Goal: Information Seeking & Learning: Learn about a topic

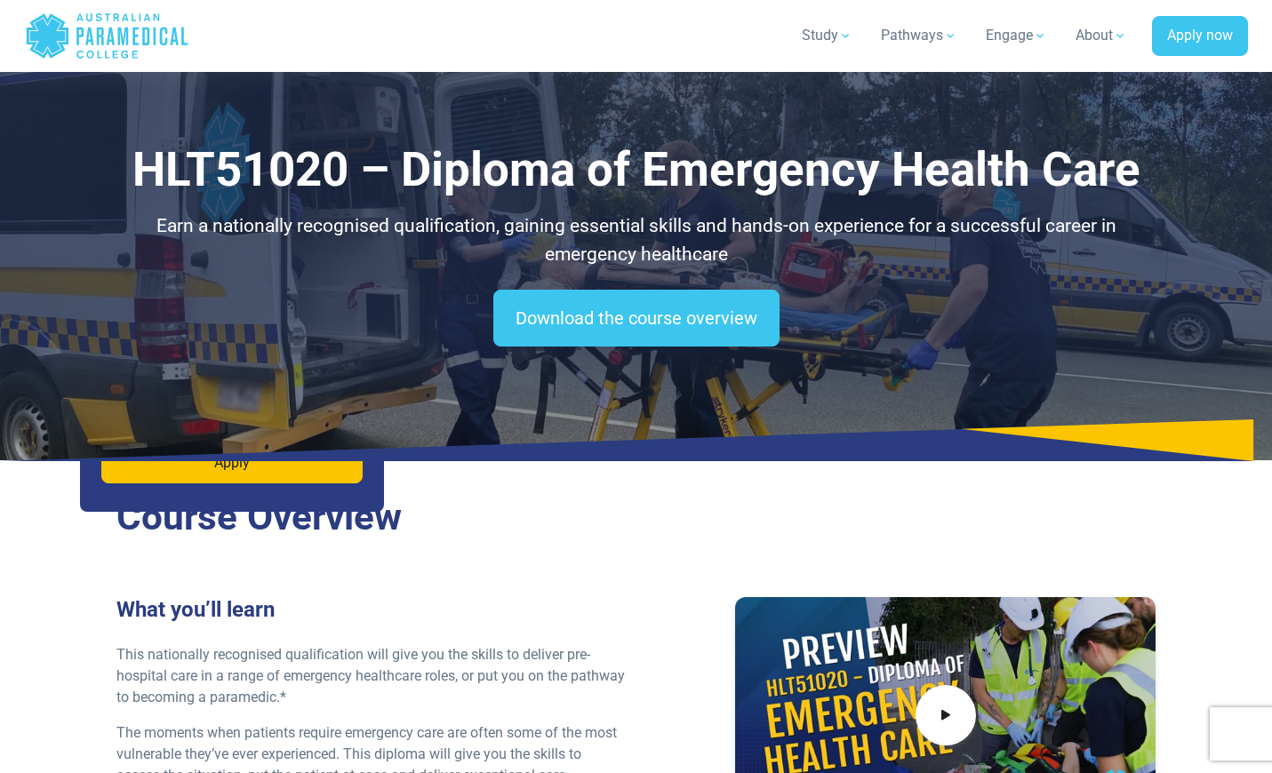
select select "***"
select select "**********"
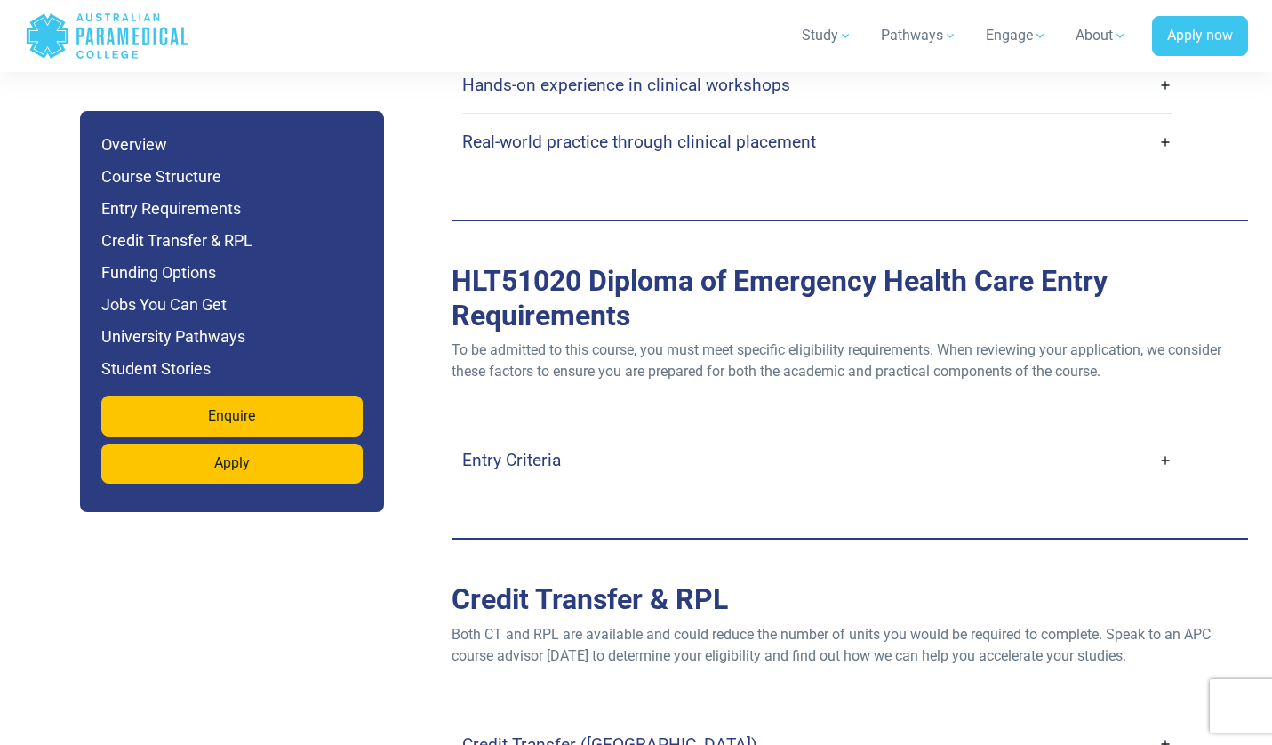
scroll to position [4805, 0]
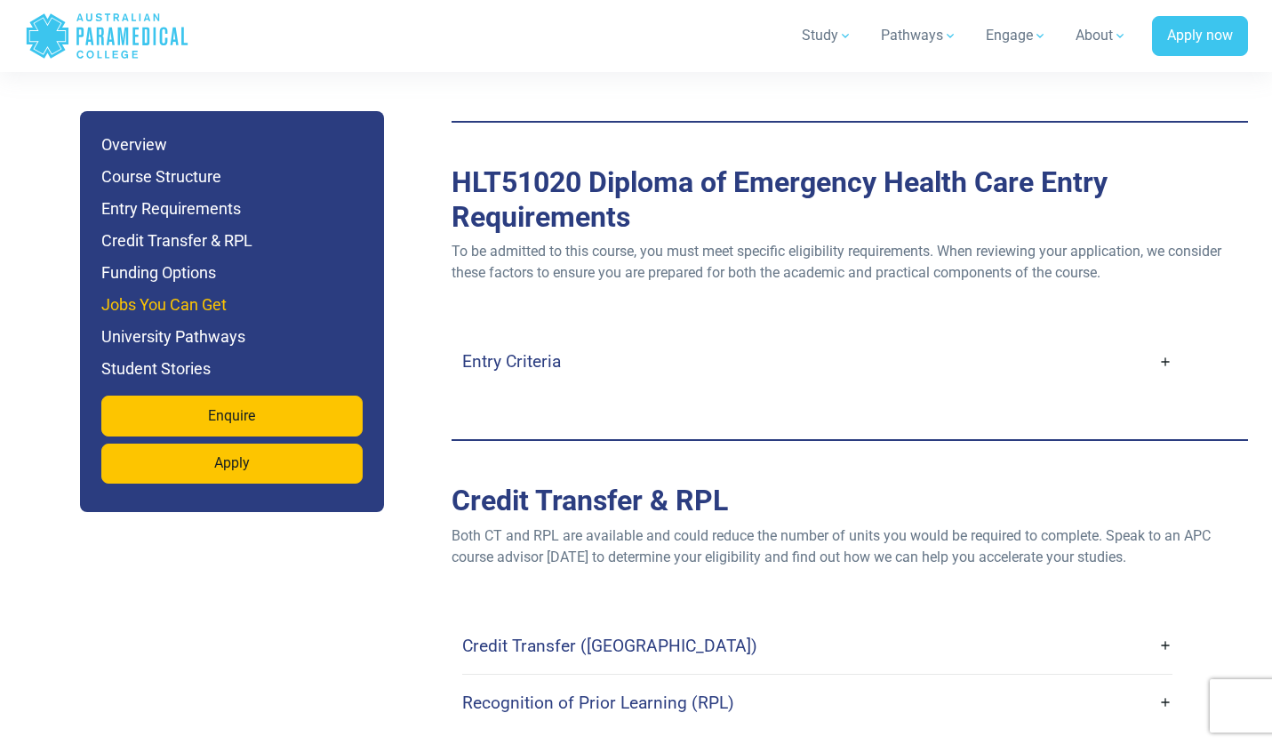
click at [203, 307] on h6 "Jobs You Can Get" at bounding box center [231, 304] width 261 height 25
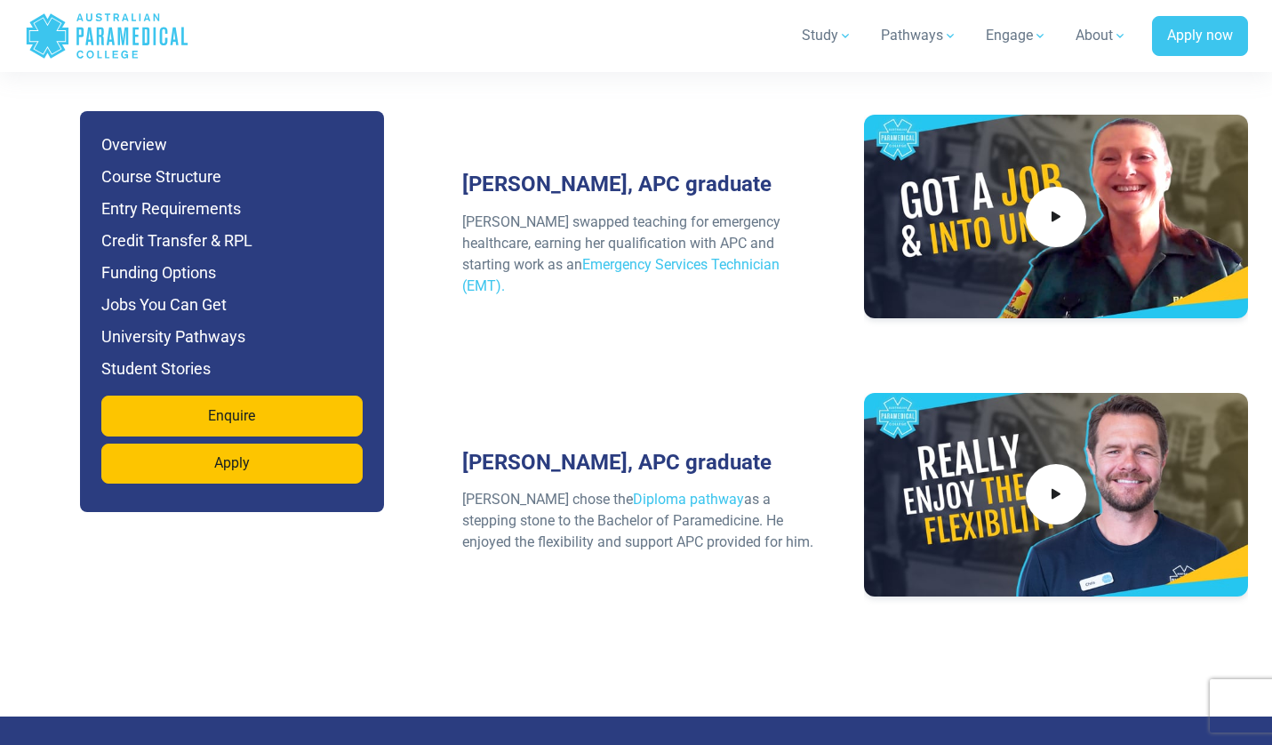
scroll to position [8373, 0]
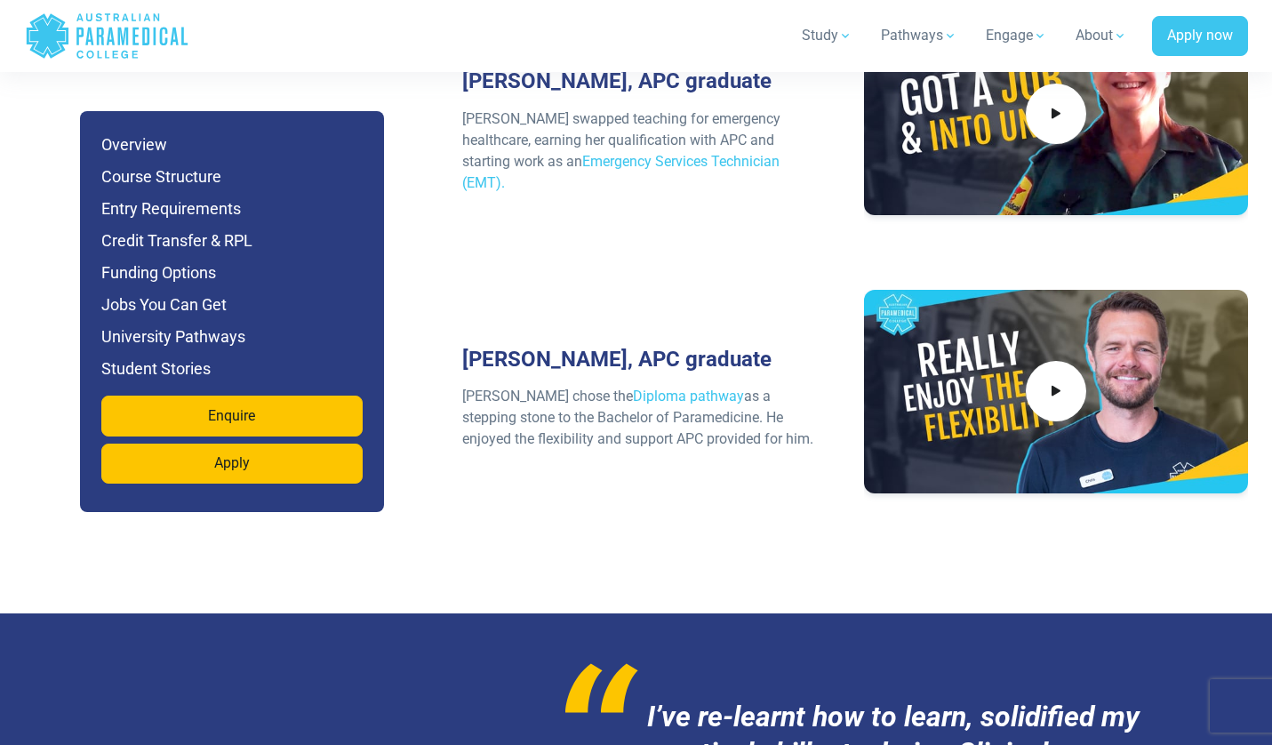
drag, startPoint x: 679, startPoint y: 325, endPoint x: 479, endPoint y: 287, distance: 203.5
click at [479, 386] on p "Chris chose the Diploma pathway as a stepping stone to the Bachelor of Paramedi…" at bounding box center [643, 418] width 363 height 64
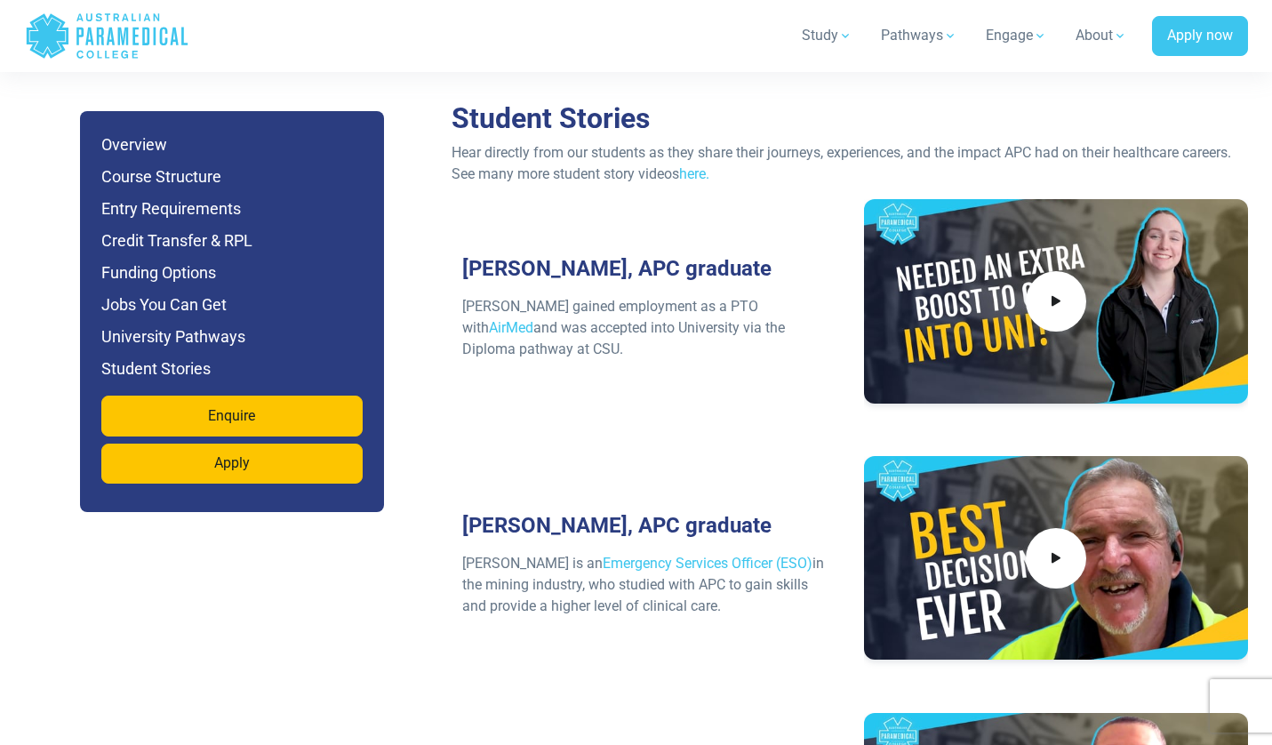
scroll to position [7629, 0]
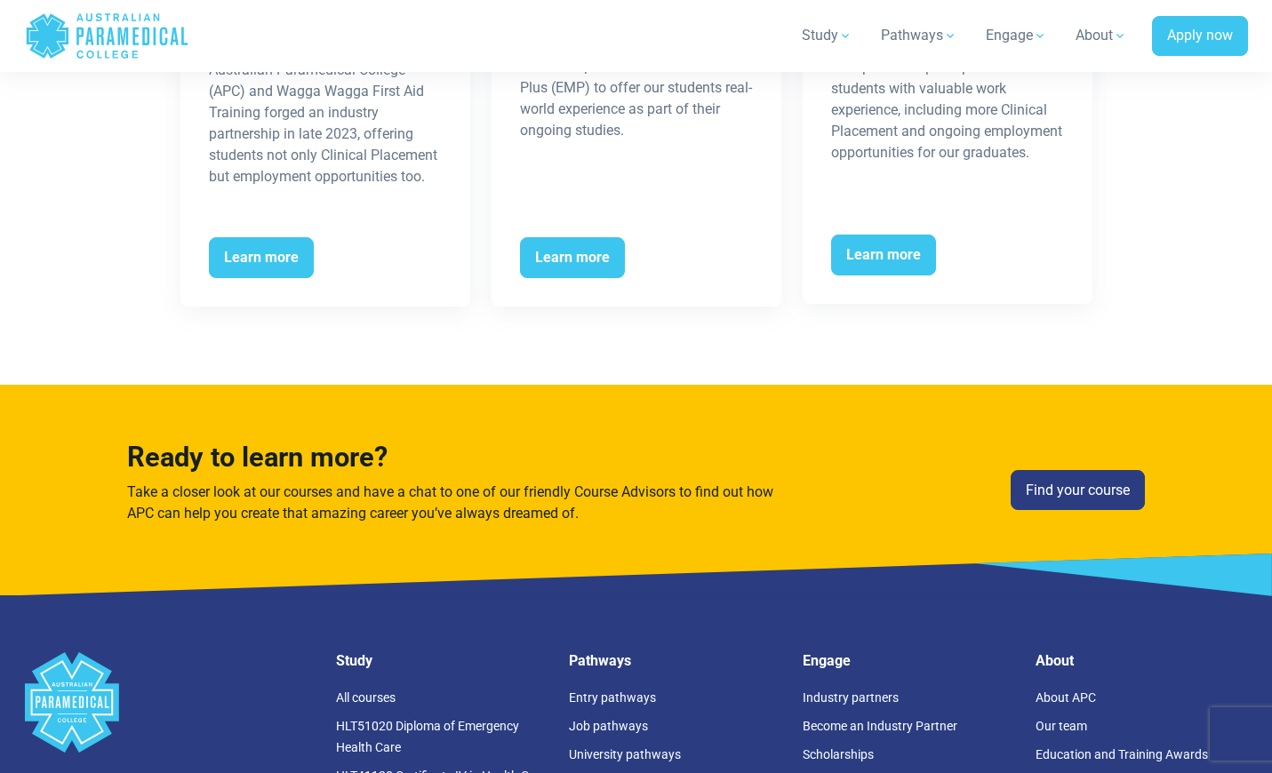
scroll to position [3763, 0]
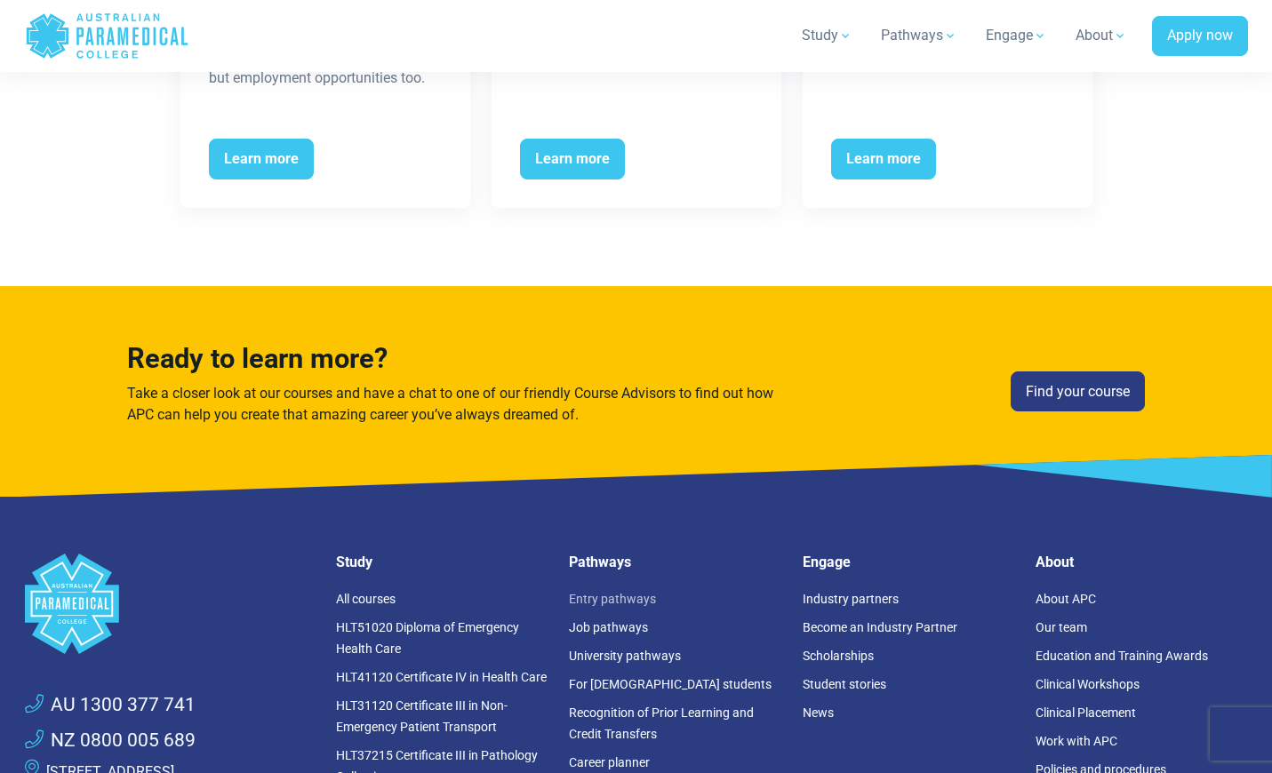
click at [624, 592] on link "Entry pathways" at bounding box center [612, 599] width 87 height 14
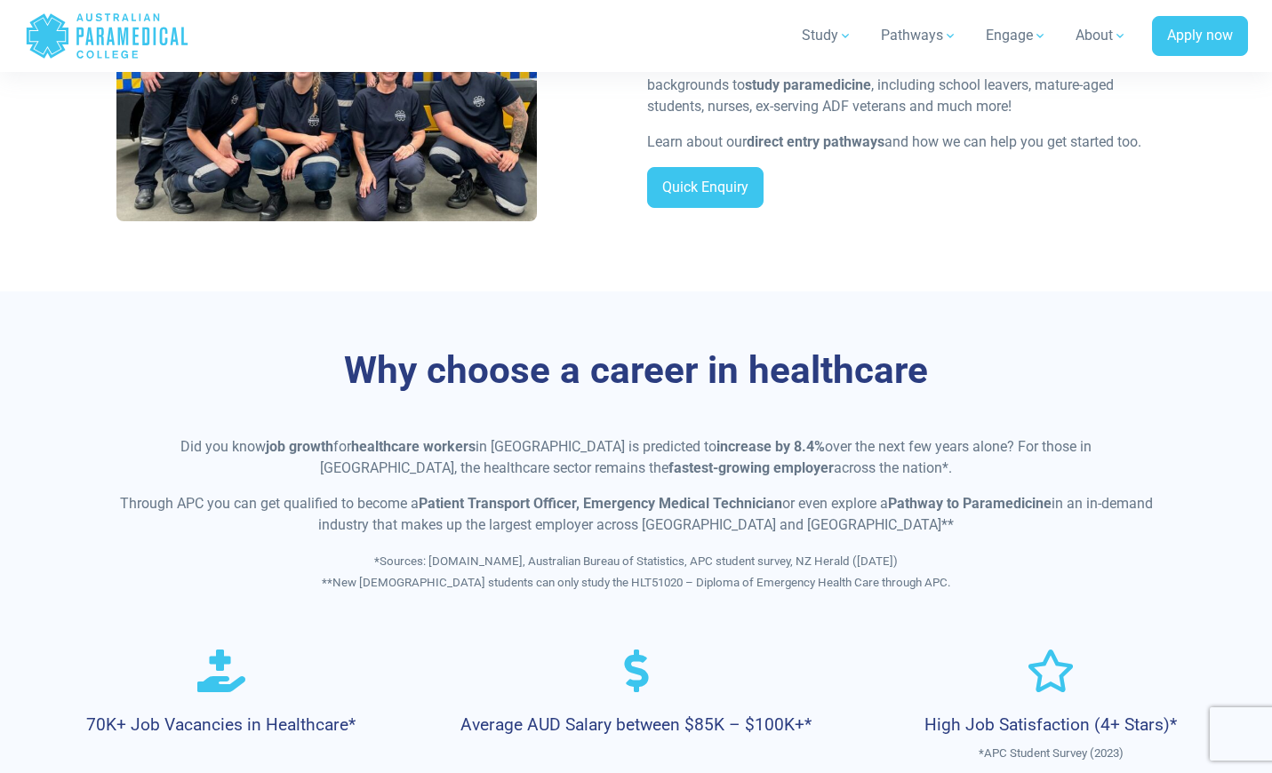
scroll to position [440, 0]
